Goal: Task Accomplishment & Management: Complete application form

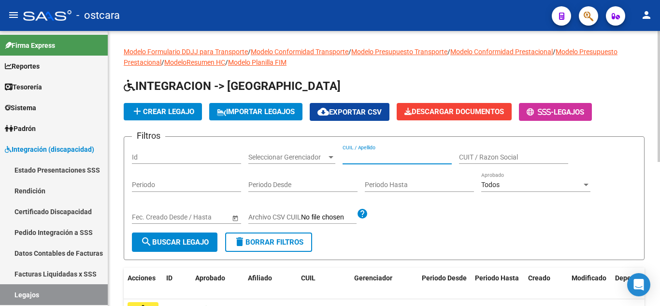
click at [354, 160] on input "CUIL / Apellido" at bounding box center [397, 157] width 109 height 8
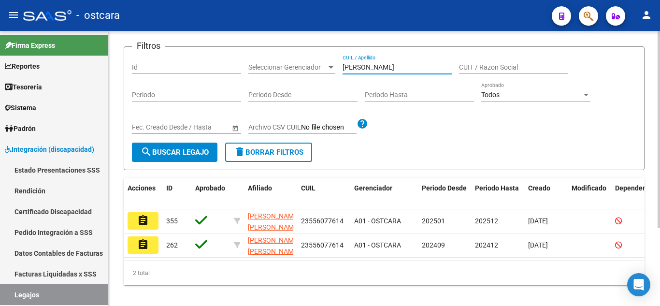
scroll to position [108, 0]
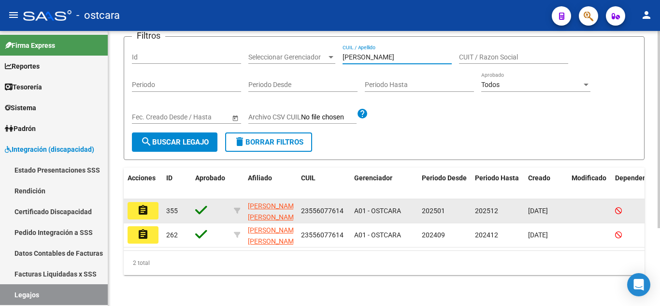
type input "[PERSON_NAME]"
click at [142, 204] on mat-icon "assignment" at bounding box center [143, 210] width 12 height 12
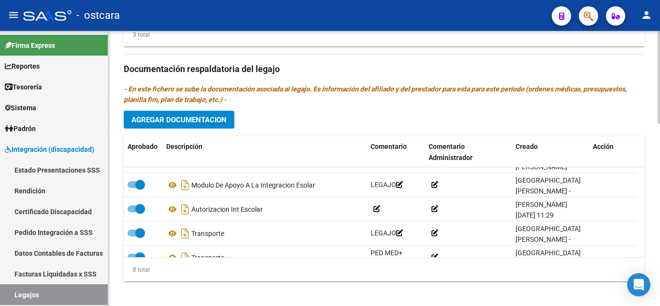
scroll to position [44, 0]
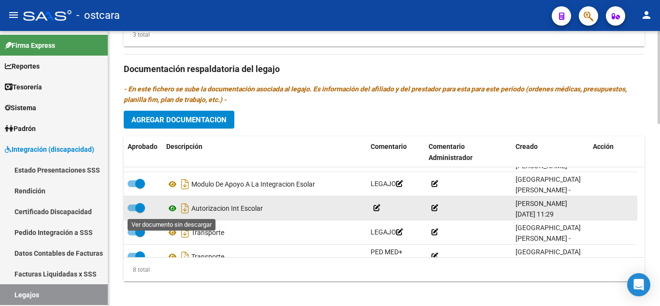
click at [170, 208] on icon at bounding box center [172, 209] width 13 height 12
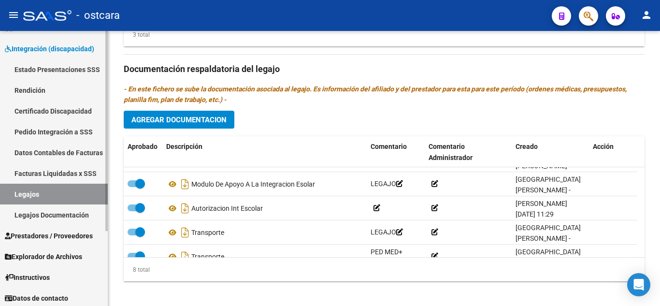
scroll to position [103, 0]
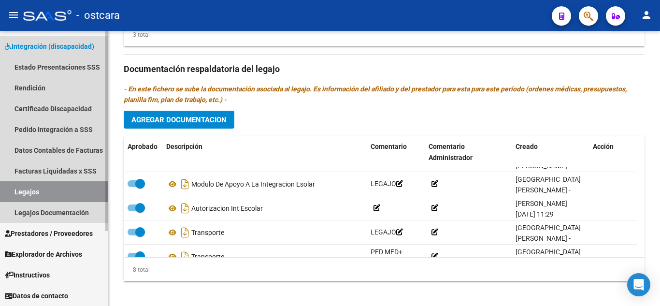
click at [39, 190] on link "Legajos" at bounding box center [54, 191] width 108 height 21
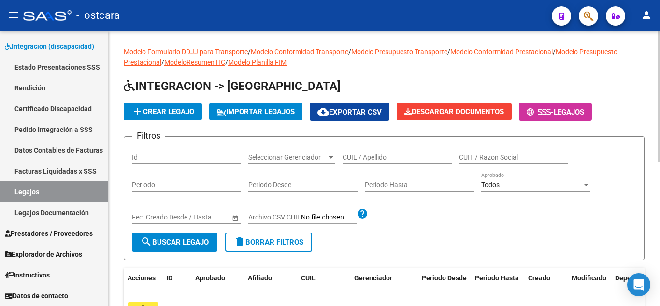
click at [375, 156] on input "CUIL / Apellido" at bounding box center [397, 157] width 109 height 8
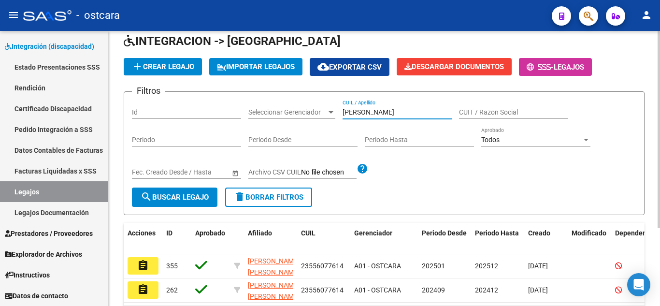
scroll to position [108, 0]
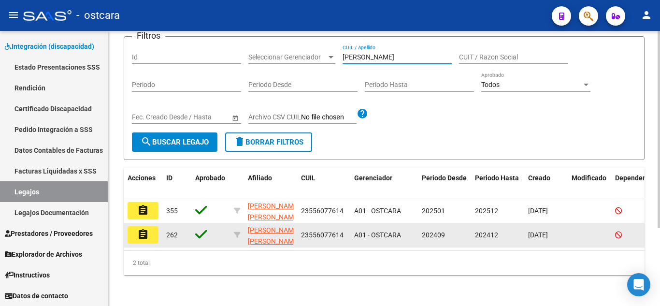
type input "[PERSON_NAME]"
click at [140, 229] on mat-icon "assignment" at bounding box center [143, 235] width 12 height 12
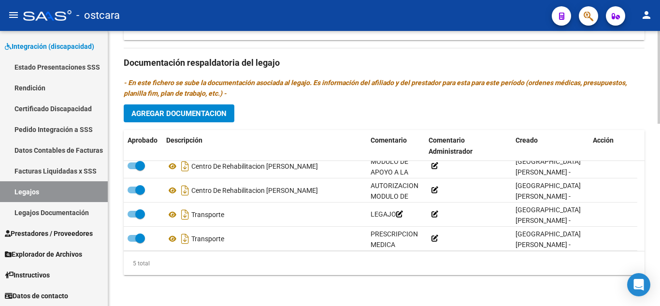
scroll to position [5, 0]
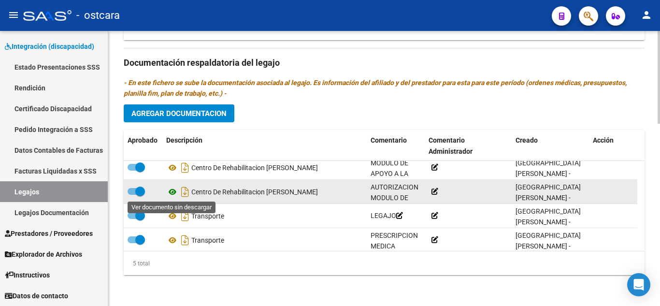
click at [172, 190] on icon at bounding box center [172, 192] width 13 height 12
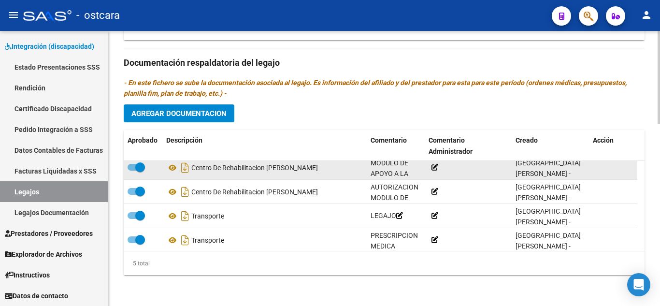
scroll to position [0, 0]
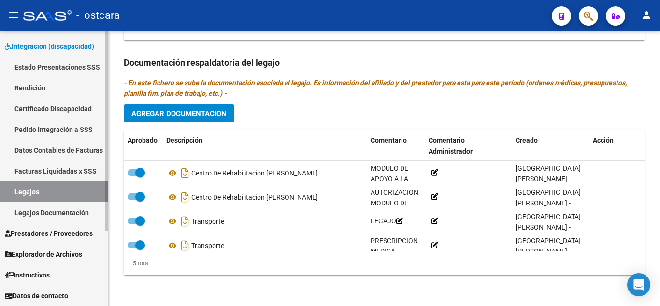
click at [38, 197] on link "Legajos" at bounding box center [54, 191] width 108 height 21
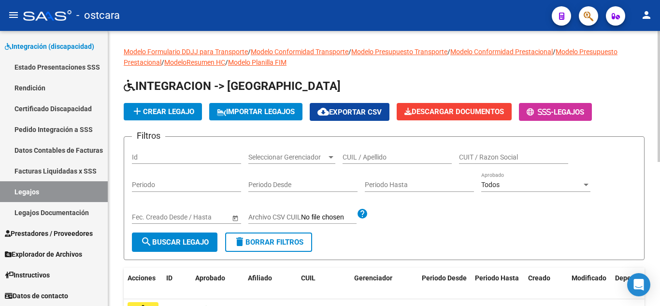
click at [387, 159] on input "CUIL / Apellido" at bounding box center [397, 157] width 109 height 8
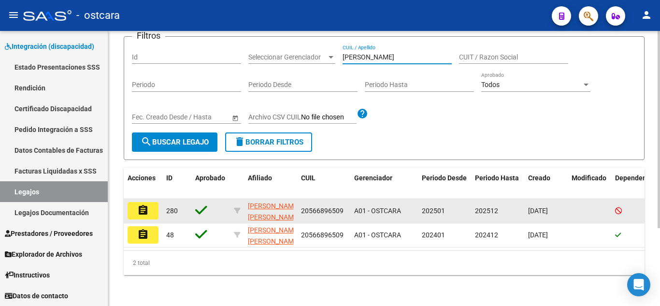
scroll to position [108, 0]
type input "[PERSON_NAME]"
click at [146, 204] on mat-icon "assignment" at bounding box center [143, 210] width 12 height 12
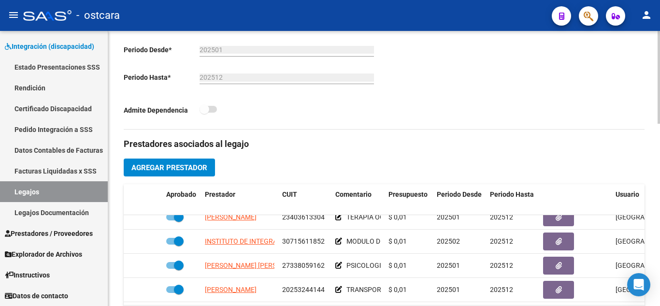
scroll to position [297, 0]
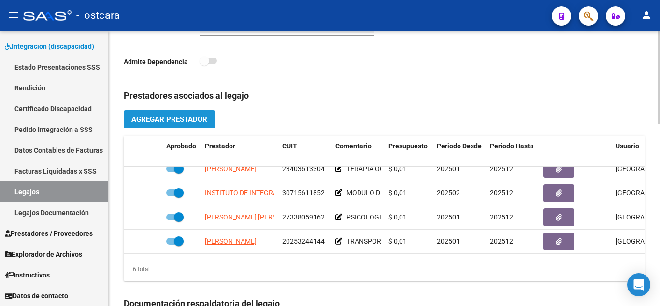
click at [168, 117] on span "Agregar Prestador" at bounding box center [169, 119] width 76 height 9
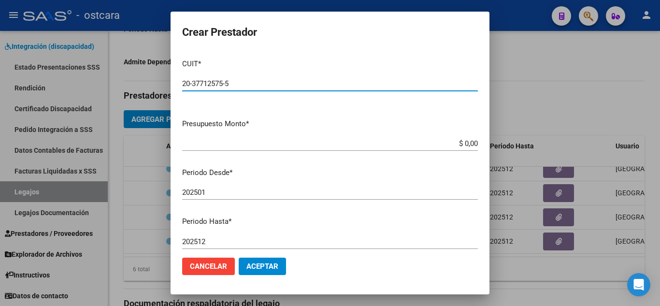
type input "20-37712575-5"
click at [470, 142] on input "$ 0,00" at bounding box center [330, 143] width 296 height 9
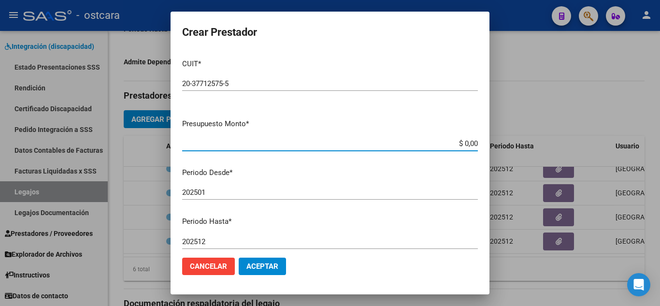
type input "$ 0,01"
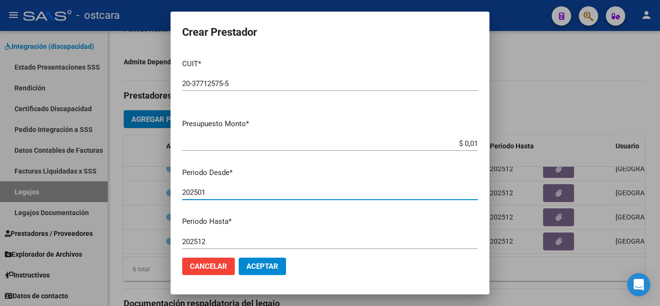
click at [217, 192] on input "202501" at bounding box center [330, 192] width 296 height 9
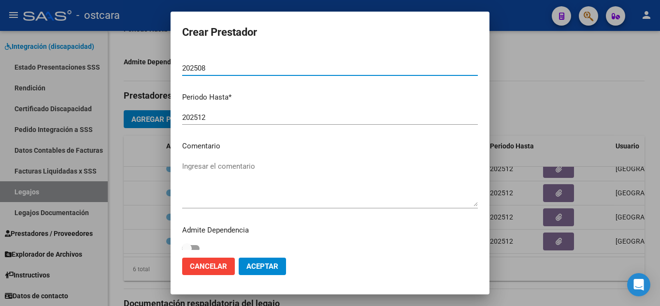
scroll to position [132, 0]
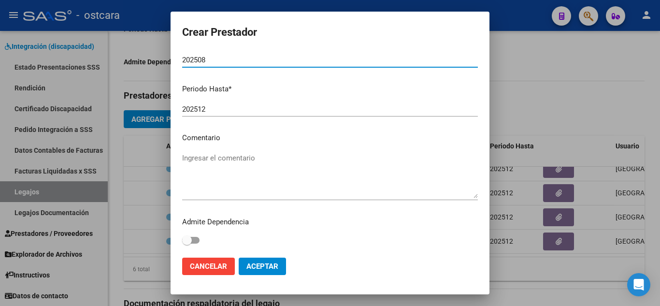
type input "202508"
click at [197, 158] on textarea "Ingresar el comentario" at bounding box center [330, 175] width 296 height 45
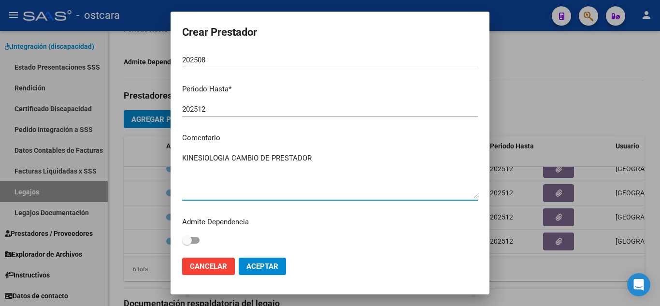
type textarea "KINESIOLOGIA CAMBIO DE PRESTADOR"
click at [262, 270] on span "Aceptar" at bounding box center [263, 266] width 32 height 9
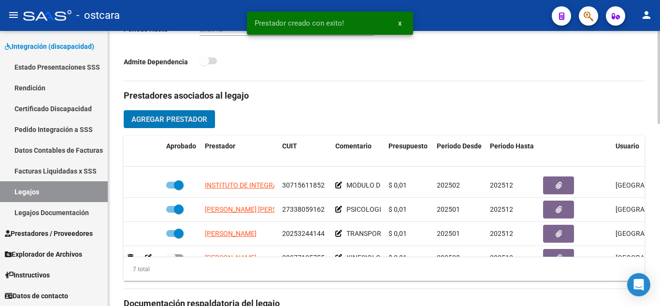
scroll to position [90, 0]
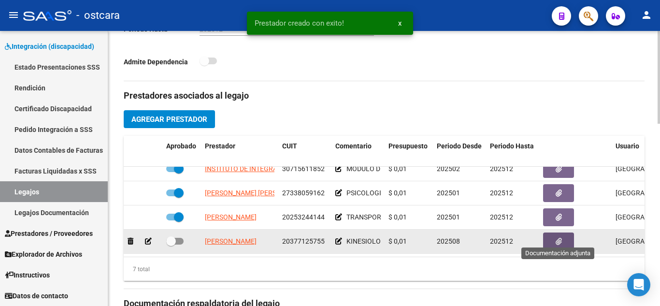
click at [557, 238] on icon "button" at bounding box center [559, 241] width 6 height 7
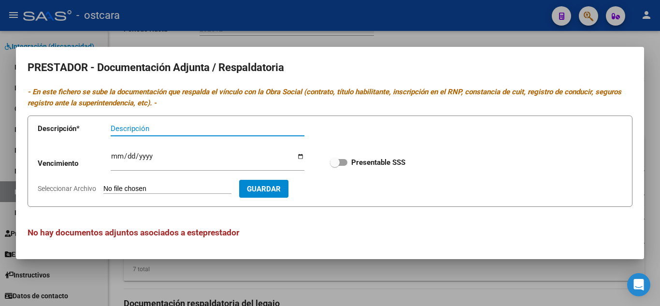
click at [135, 186] on input "Seleccionar Archivo" at bounding box center [167, 189] width 128 height 9
type input "C:\fakepath\[PERSON_NAME] CAMBIO DE PRESTADOR 2025.pdf"
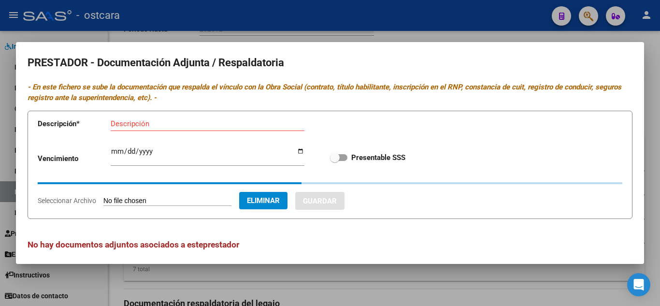
click at [342, 159] on span at bounding box center [338, 157] width 17 height 7
click at [335, 161] on input "Presentable SSS" at bounding box center [335, 161] width 0 height 0
checkbox input "true"
click at [173, 123] on input "Descripción" at bounding box center [208, 123] width 194 height 9
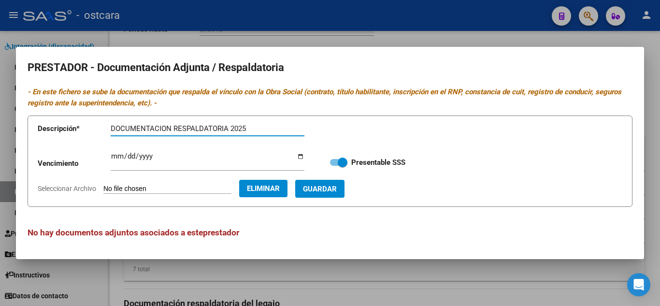
type input "DOCUMENTACION RESPALDATORIA 2025"
click at [337, 187] on span "Guardar" at bounding box center [320, 189] width 34 height 9
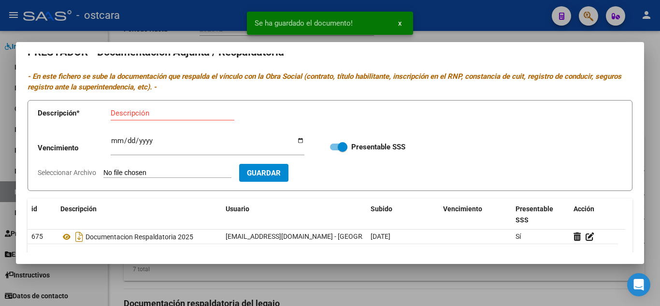
scroll to position [0, 0]
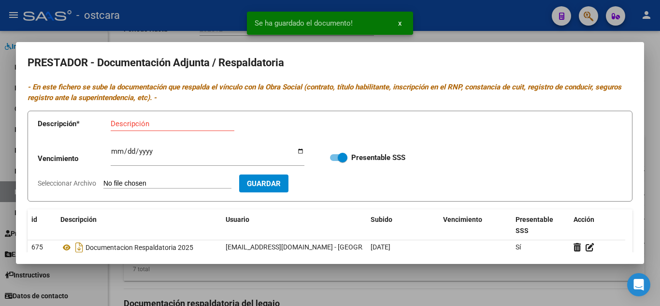
click at [653, 53] on div at bounding box center [330, 153] width 660 height 306
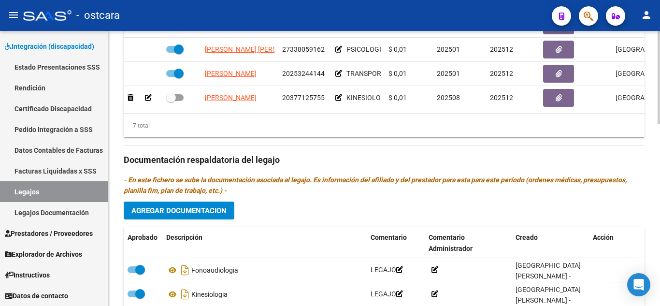
scroll to position [491, 0]
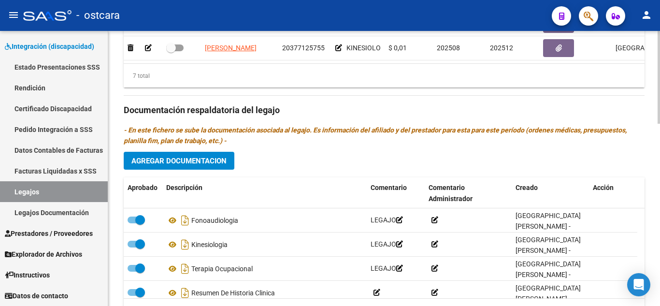
click at [176, 160] on span "Agregar Documentacion" at bounding box center [178, 161] width 95 height 9
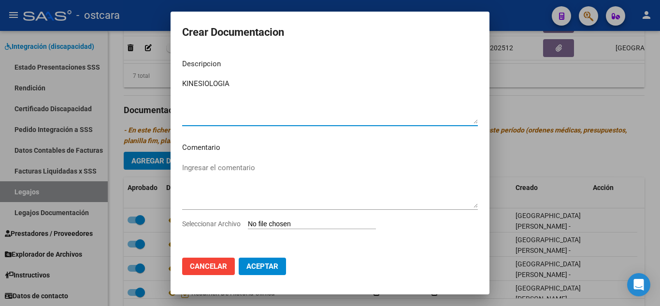
type textarea "KINESIOLOGIA"
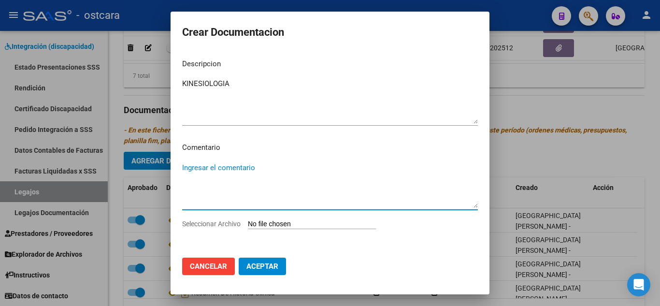
click at [225, 165] on textarea "Ingresar el comentario" at bounding box center [330, 184] width 296 height 45
type textarea "CAMBIO DE PRESTADOR"
click at [283, 227] on input "Seleccionar Archivo" at bounding box center [312, 224] width 128 height 9
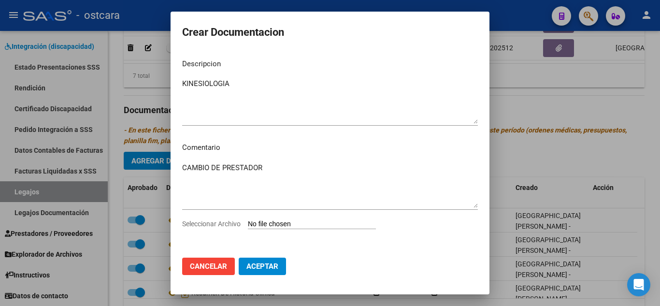
type input "C:\fakepath\[PERSON_NAME] CAMBIO DE PRESTADOR 2025.pdf"
click at [261, 264] on span "Aceptar" at bounding box center [263, 266] width 32 height 9
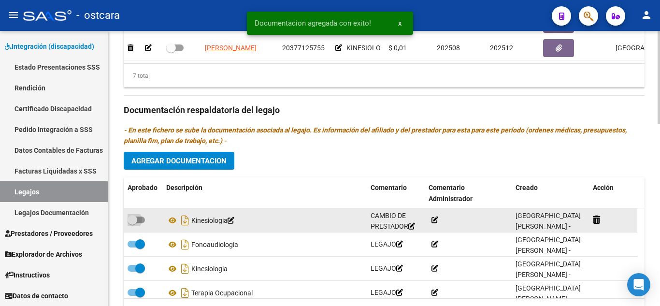
click at [141, 217] on label at bounding box center [136, 220] width 17 height 12
click at [132, 223] on input "checkbox" at bounding box center [132, 223] width 0 height 0
checkbox input "true"
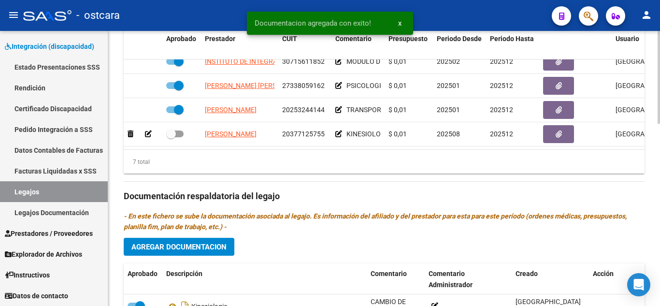
scroll to position [394, 0]
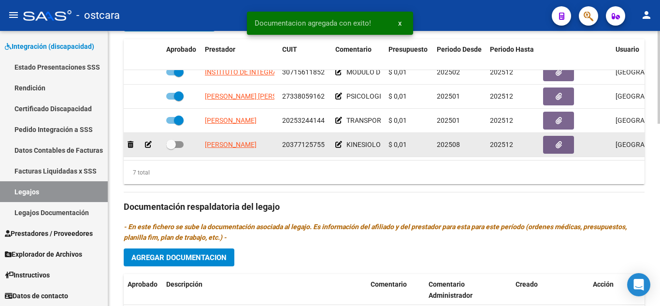
click at [177, 141] on span at bounding box center [174, 144] width 17 height 7
click at [171, 148] on input "checkbox" at bounding box center [171, 148] width 0 height 0
checkbox input "true"
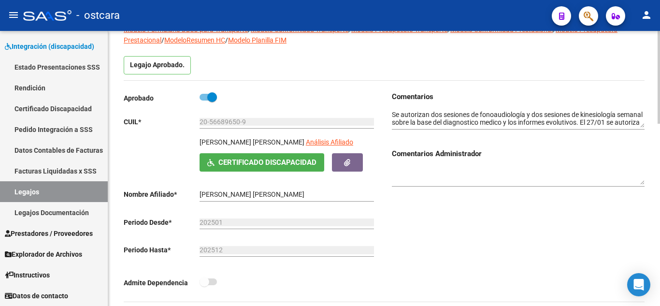
scroll to position [56, 0]
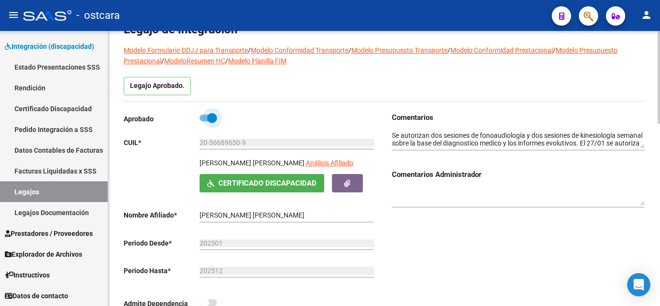
click at [204, 117] on span at bounding box center [208, 118] width 17 height 7
click at [204, 121] on input "checkbox" at bounding box center [204, 121] width 0 height 0
checkbox input "false"
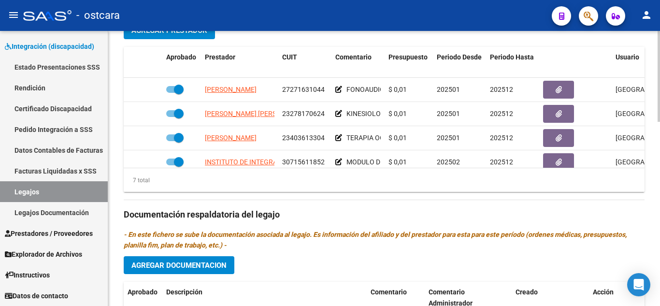
scroll to position [411, 0]
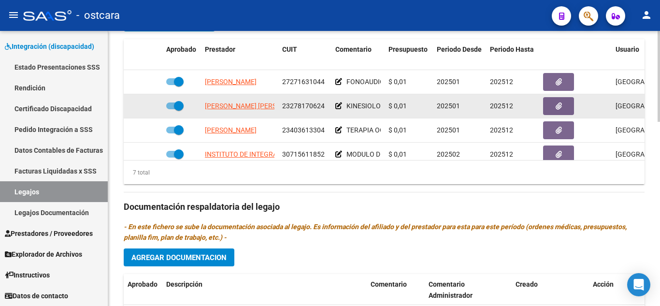
click at [505, 106] on span "202512" at bounding box center [501, 106] width 23 height 8
click at [513, 106] on div "202512" at bounding box center [512, 106] width 45 height 11
click at [169, 107] on span at bounding box center [174, 105] width 17 height 7
click at [171, 109] on input "checkbox" at bounding box center [171, 109] width 0 height 0
checkbox input "false"
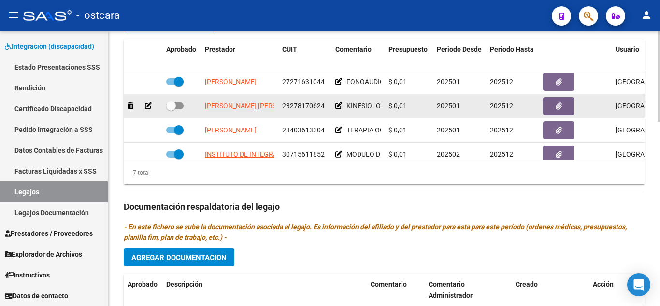
click at [511, 107] on span "202512" at bounding box center [501, 106] width 23 height 8
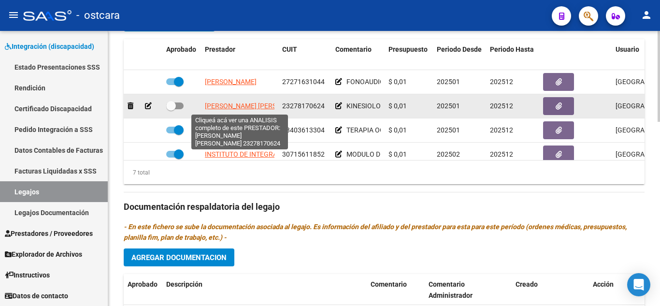
click at [253, 106] on span "[PERSON_NAME] [PERSON_NAME]" at bounding box center [257, 106] width 105 height 8
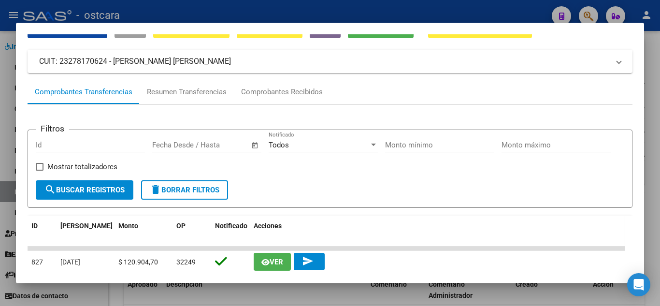
scroll to position [0, 0]
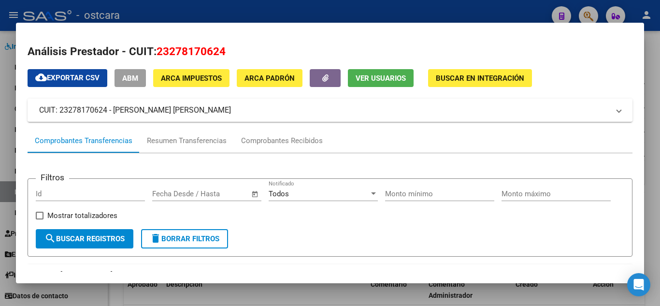
click at [379, 82] on span "Ver Usuarios" at bounding box center [381, 78] width 50 height 9
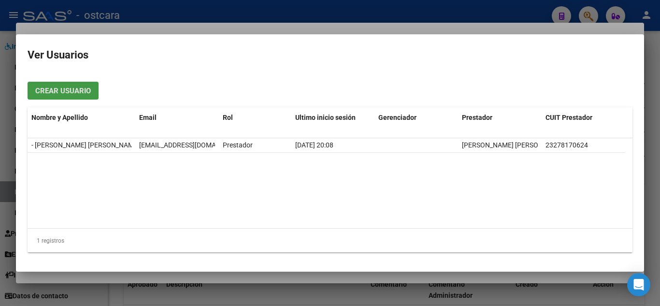
click at [651, 88] on div at bounding box center [330, 153] width 660 height 306
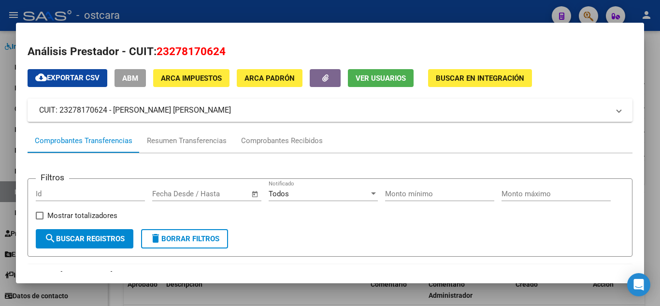
click at [653, 64] on div at bounding box center [330, 153] width 660 height 306
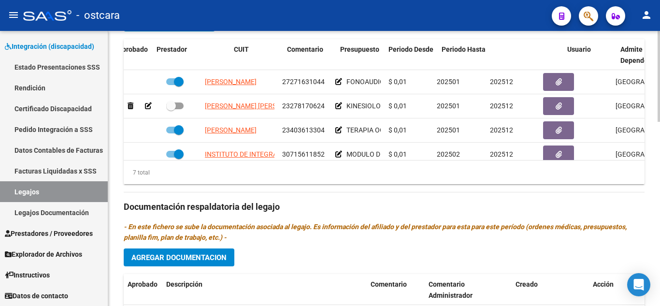
scroll to position [0, 81]
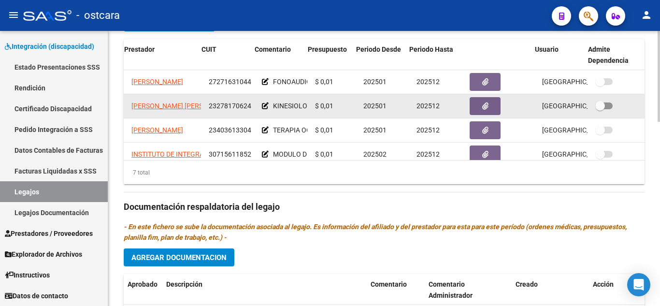
click at [262, 107] on icon at bounding box center [265, 105] width 7 height 7
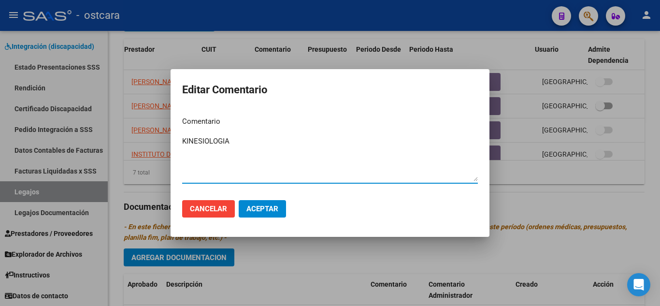
click at [264, 210] on span "Aceptar" at bounding box center [263, 208] width 32 height 9
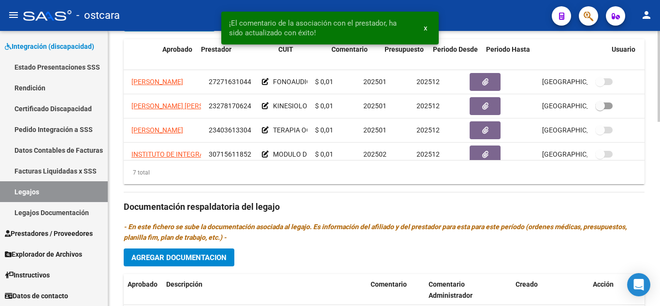
scroll to position [0, 0]
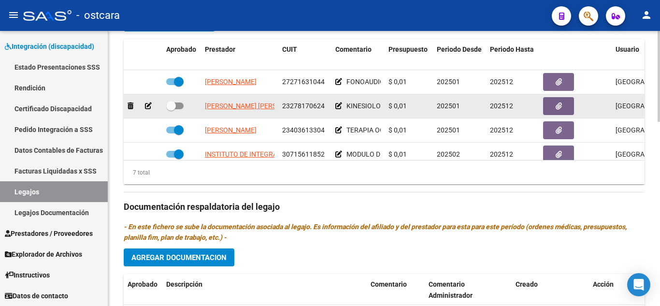
click at [147, 107] on icon at bounding box center [148, 105] width 7 height 7
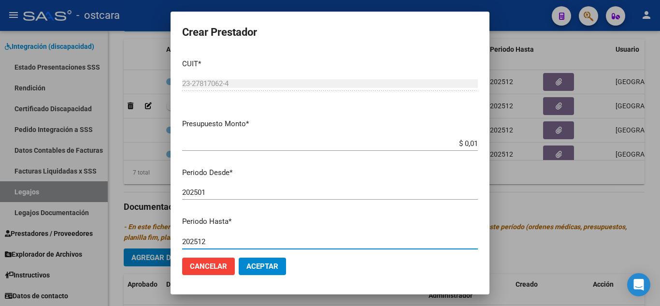
click at [211, 241] on input "202512" at bounding box center [330, 241] width 296 height 9
type input "202507"
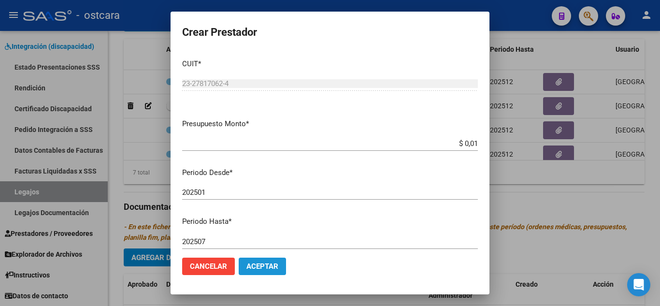
click at [262, 263] on span "Aceptar" at bounding box center [263, 266] width 32 height 9
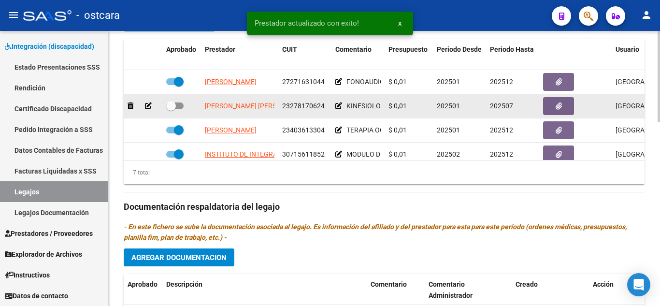
click at [178, 105] on span at bounding box center [174, 105] width 17 height 7
click at [171, 109] on input "checkbox" at bounding box center [171, 109] width 0 height 0
checkbox input "true"
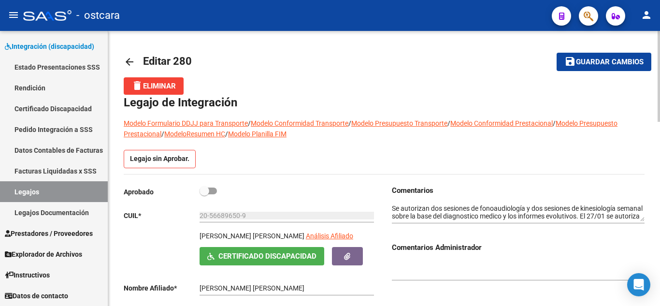
click at [598, 64] on span "Guardar cambios" at bounding box center [610, 62] width 68 height 9
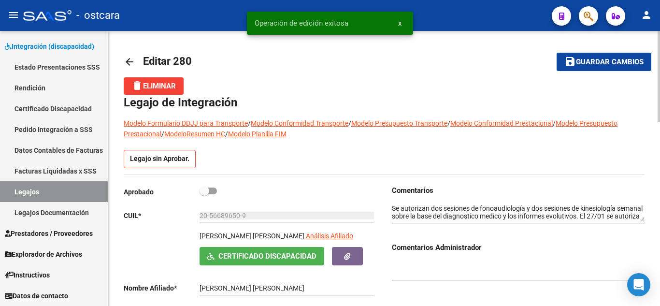
drag, startPoint x: 212, startPoint y: 189, endPoint x: 219, endPoint y: 188, distance: 7.8
click at [212, 189] on span at bounding box center [208, 191] width 17 height 7
click at [204, 194] on input "checkbox" at bounding box center [204, 194] width 0 height 0
checkbox input "true"
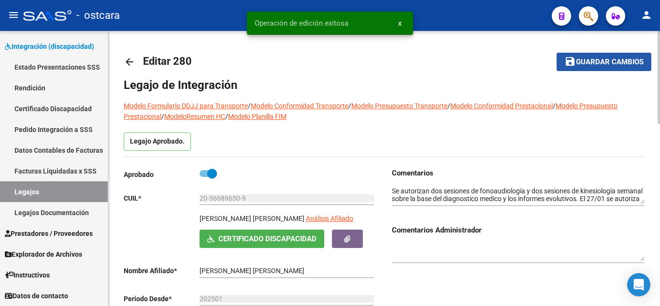
click at [584, 64] on span "Guardar cambios" at bounding box center [610, 62] width 68 height 9
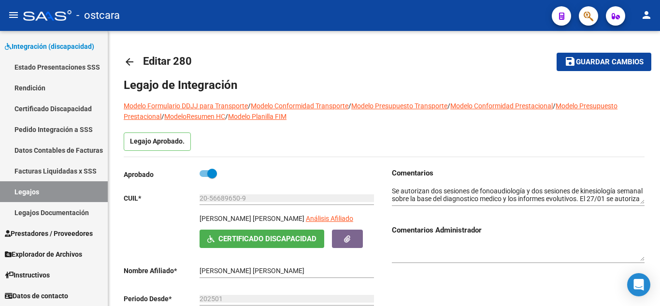
click at [599, 62] on span "Guardar cambios" at bounding box center [610, 62] width 68 height 9
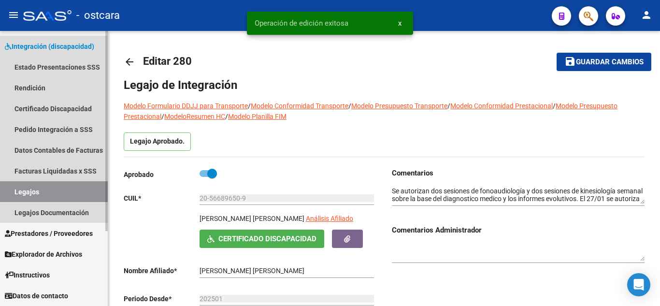
click at [43, 191] on link "Legajos" at bounding box center [54, 191] width 108 height 21
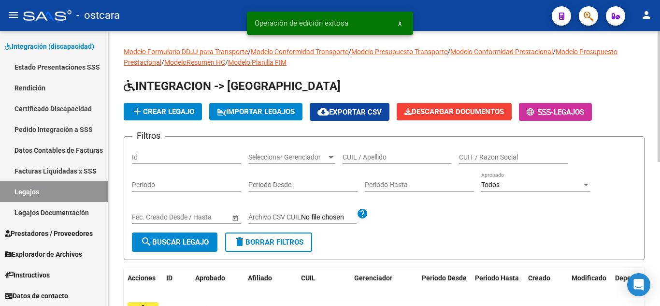
click at [379, 159] on input "CUIL / Apellido" at bounding box center [397, 157] width 109 height 8
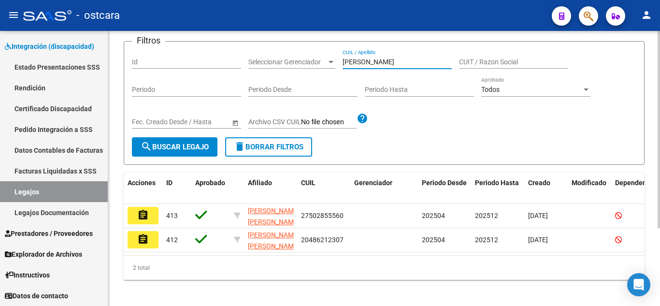
scroll to position [97, 0]
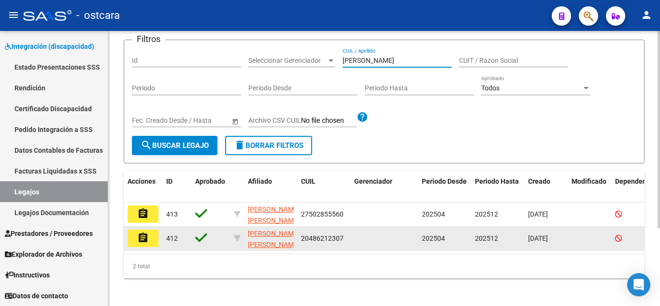
type input "[PERSON_NAME]"
click at [140, 242] on mat-icon "assignment" at bounding box center [143, 238] width 12 height 12
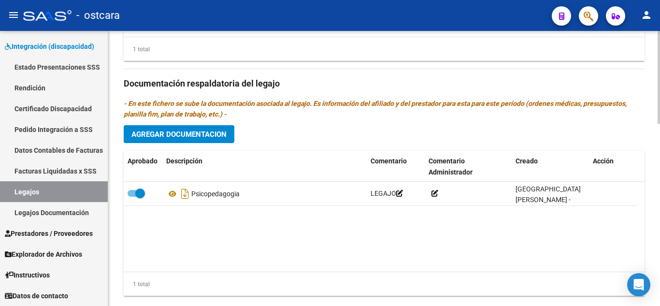
scroll to position [539, 0]
